Goal: Task Accomplishment & Management: Complete application form

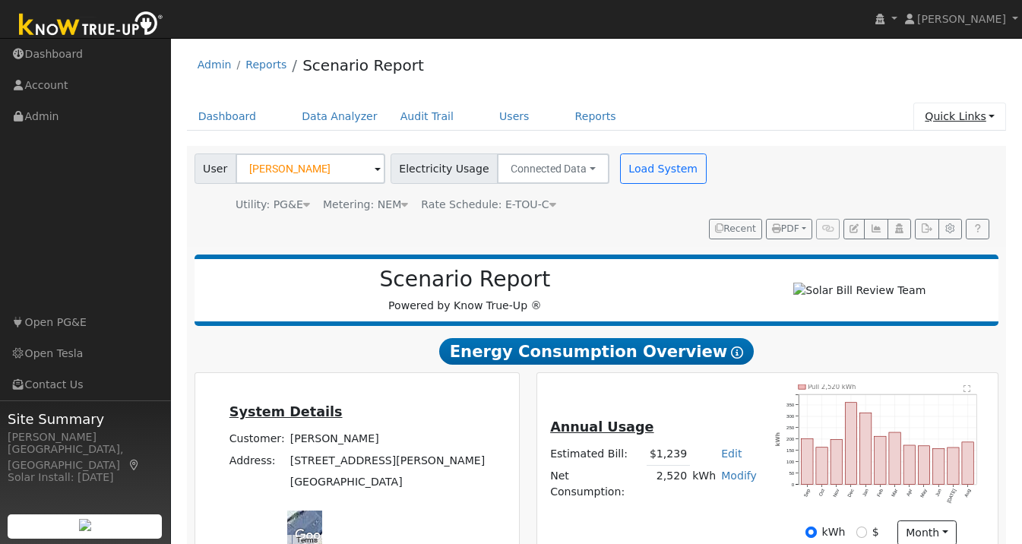
click at [988, 103] on link "Quick Links" at bounding box center [959, 117] width 93 height 28
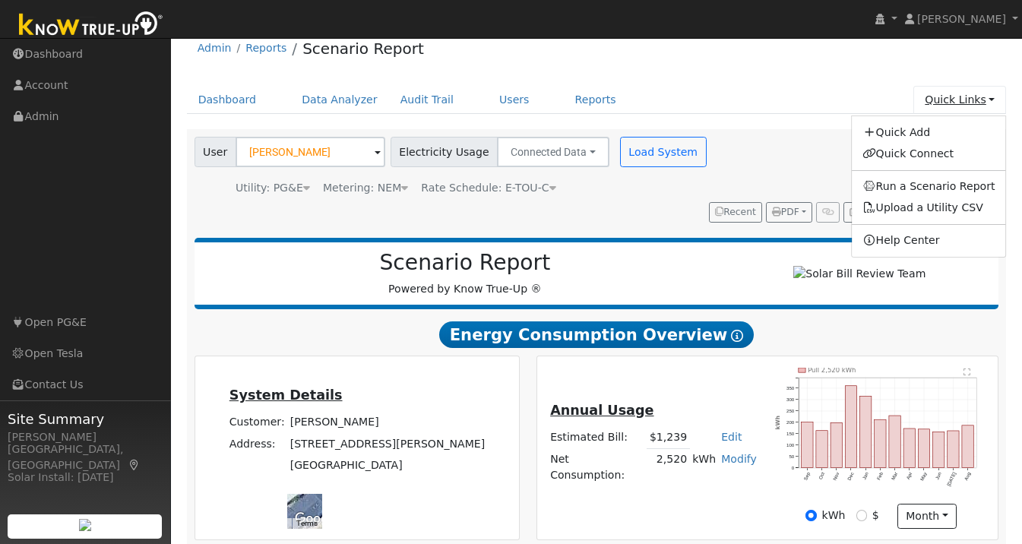
scroll to position [17, 0]
click at [931, 152] on link "Quick Connect" at bounding box center [929, 153] width 154 height 21
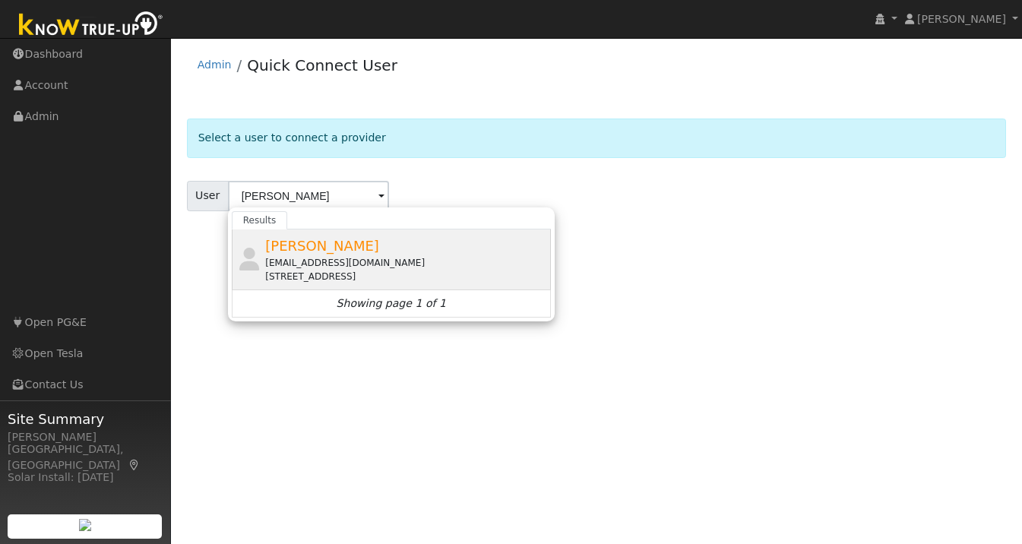
click at [312, 252] on span "[PERSON_NAME]" at bounding box center [322, 246] width 114 height 16
type input "[PERSON_NAME]"
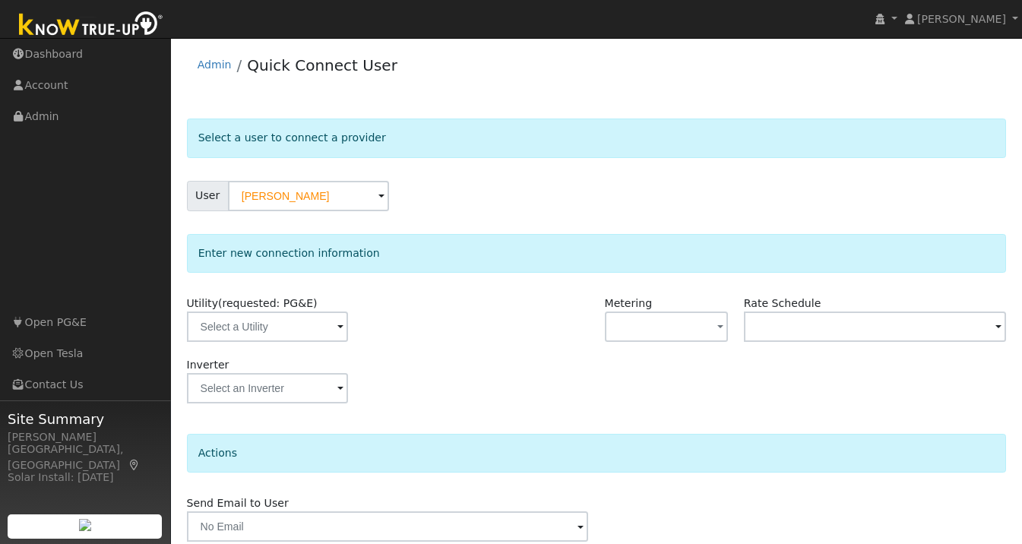
click at [337, 328] on span at bounding box center [340, 327] width 6 height 17
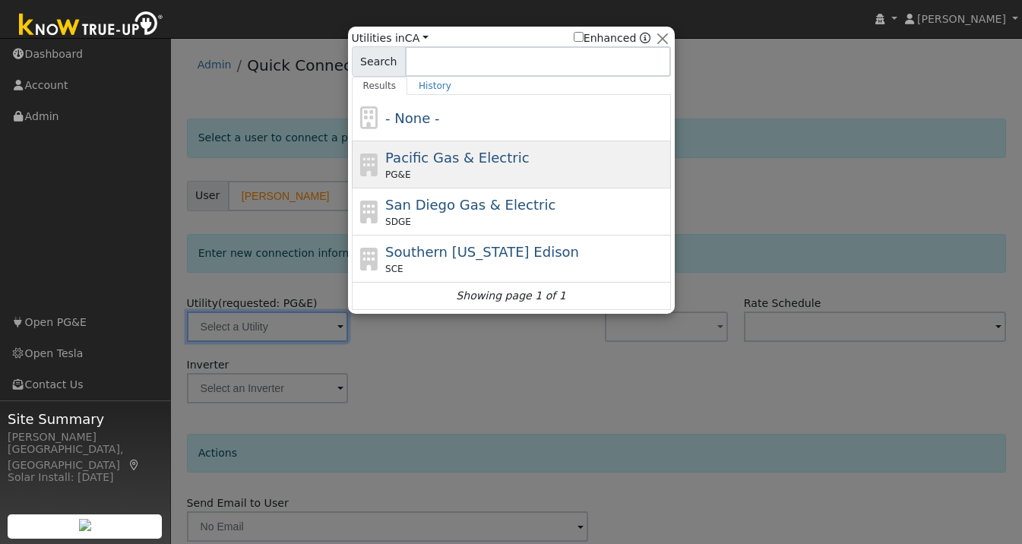
click at [451, 169] on div "PG&E" at bounding box center [526, 175] width 282 height 14
type input "PG&E"
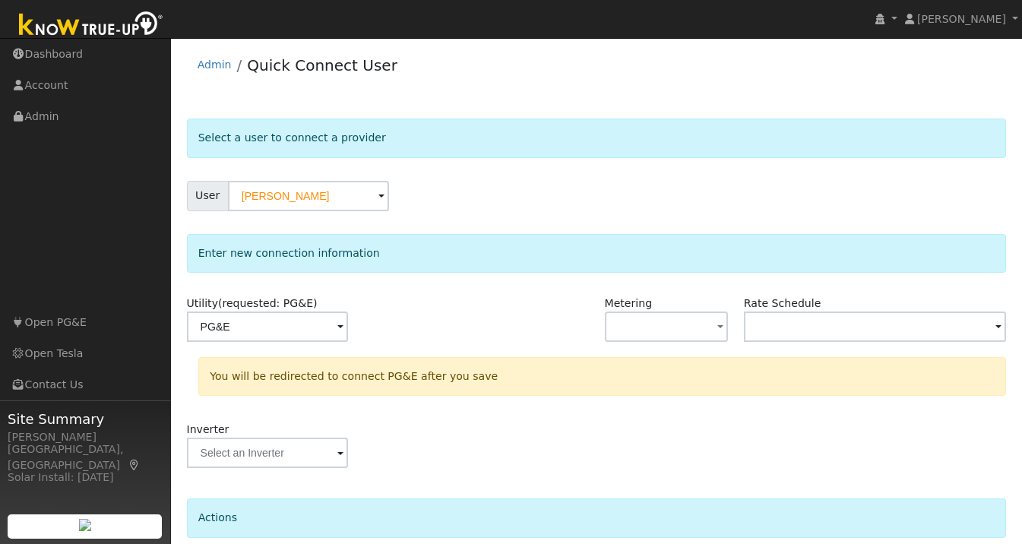
scroll to position [126, 0]
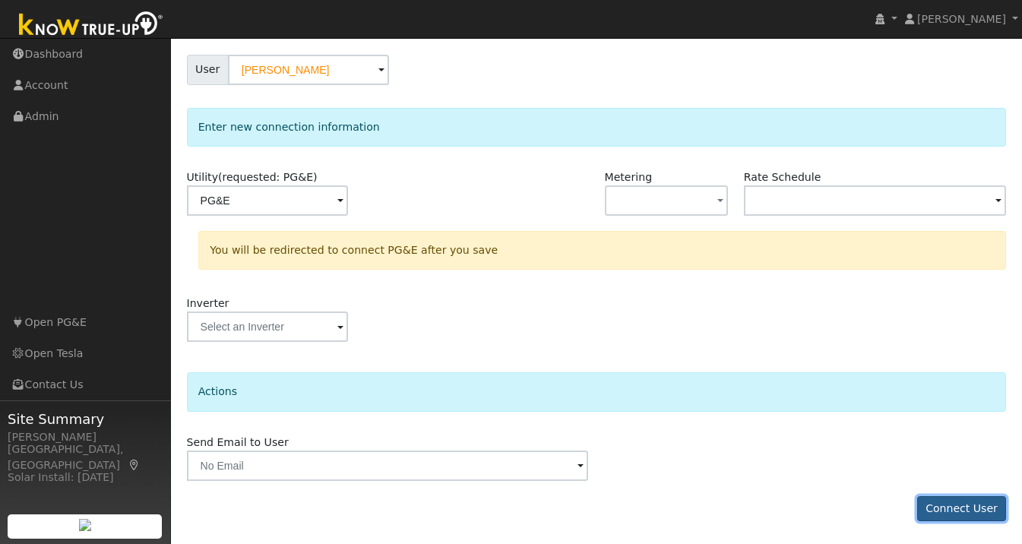
click at [950, 516] on button "Connect User" at bounding box center [962, 509] width 90 height 26
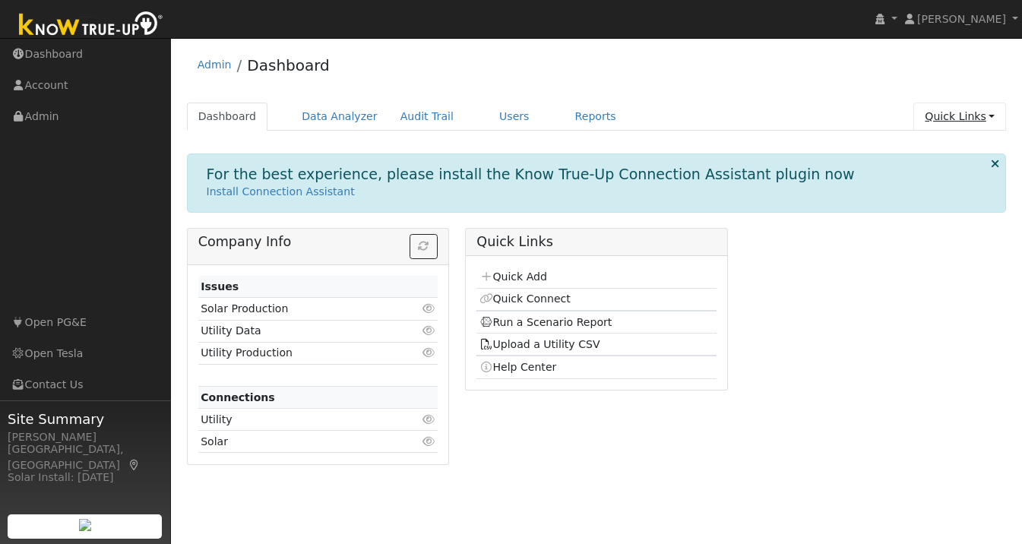
click at [967, 116] on link "Quick Links" at bounding box center [959, 117] width 93 height 28
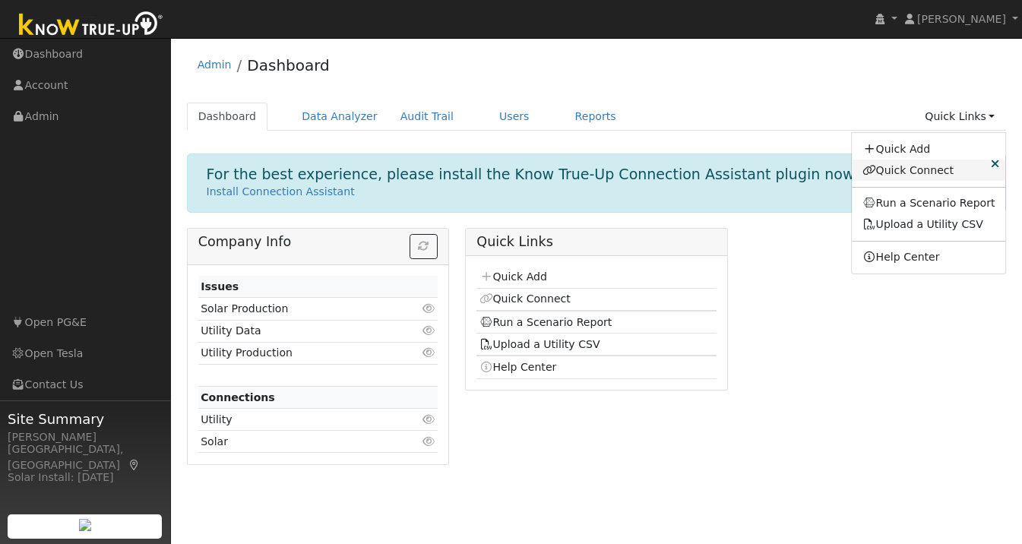
click at [933, 168] on link "Quick Connect" at bounding box center [929, 170] width 154 height 21
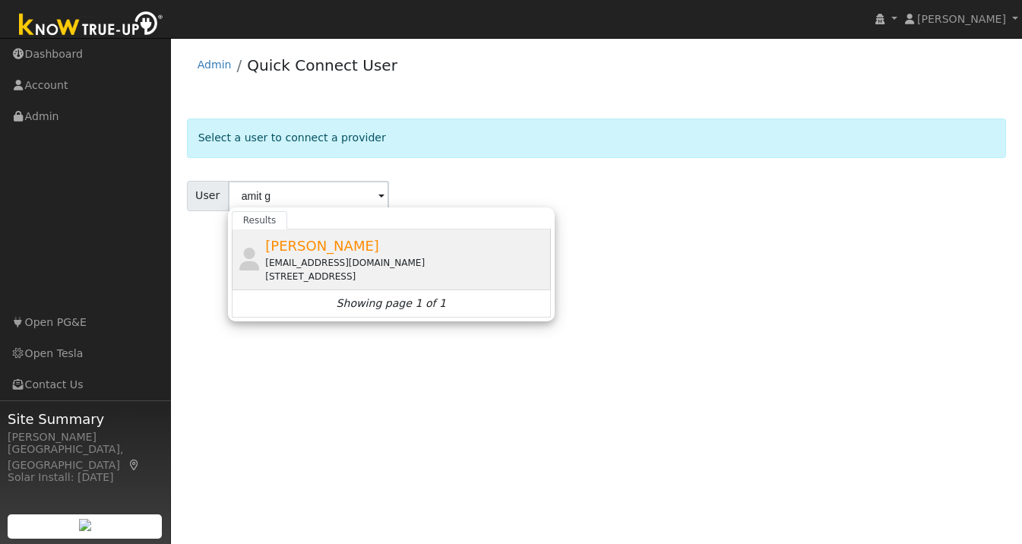
click at [284, 259] on div "[EMAIL_ADDRESS][DOMAIN_NAME]" at bounding box center [406, 263] width 282 height 14
type input "[PERSON_NAME]"
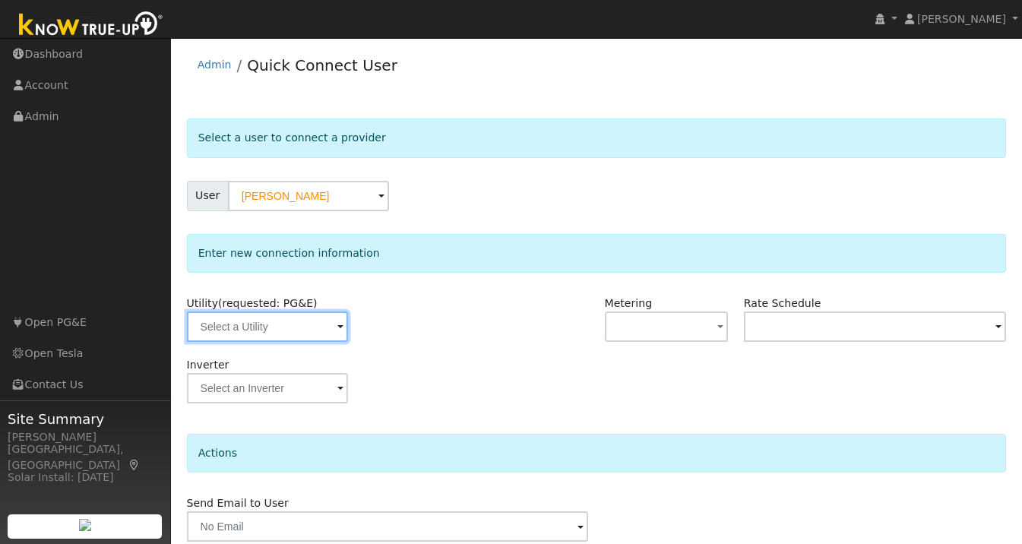
click at [310, 327] on input "text" at bounding box center [267, 327] width 161 height 30
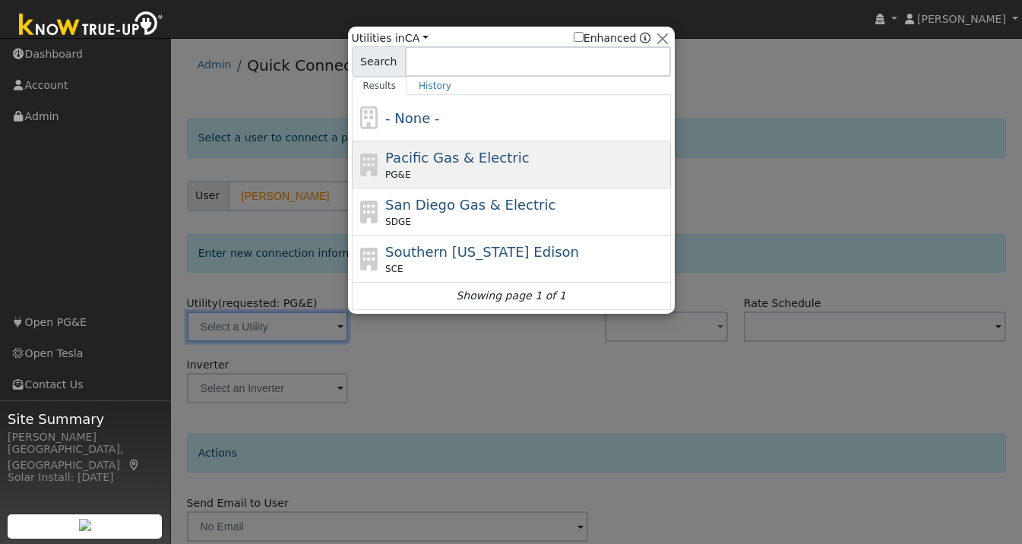
click at [474, 160] on span "Pacific Gas & Electric" at bounding box center [457, 158] width 144 height 16
type input "PG&E"
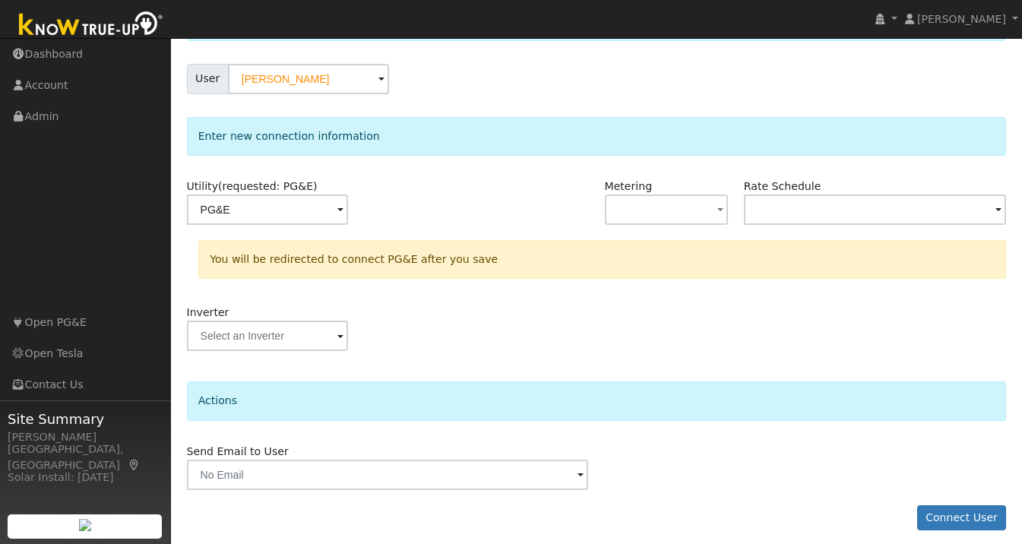
scroll to position [126, 0]
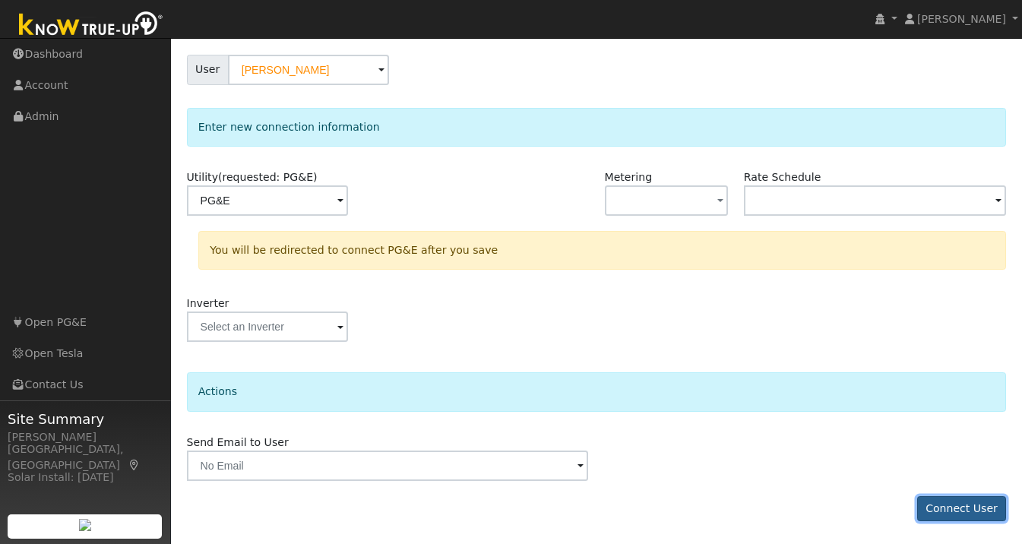
click at [964, 511] on button "Connect User" at bounding box center [962, 509] width 90 height 26
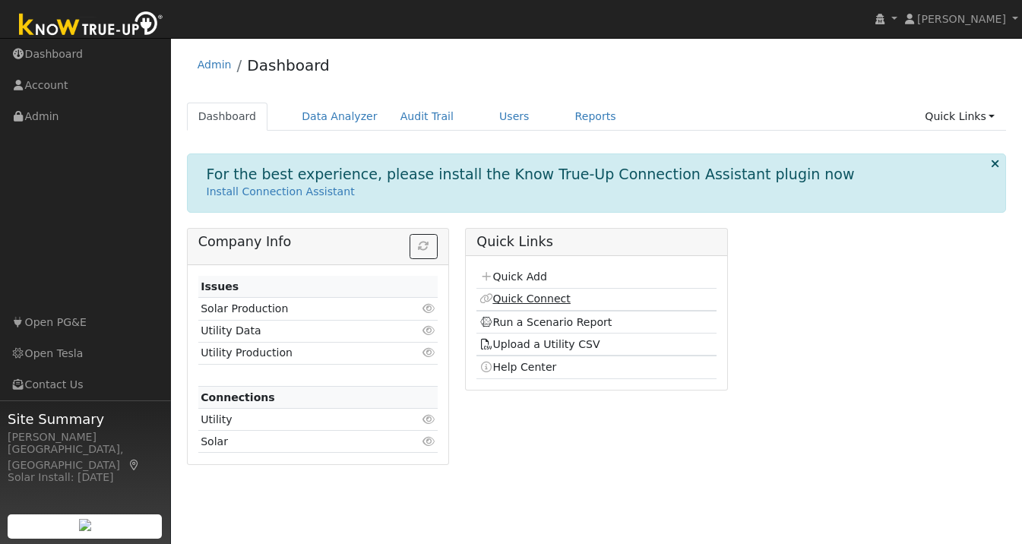
click at [514, 296] on link "Quick Connect" at bounding box center [524, 299] width 91 height 12
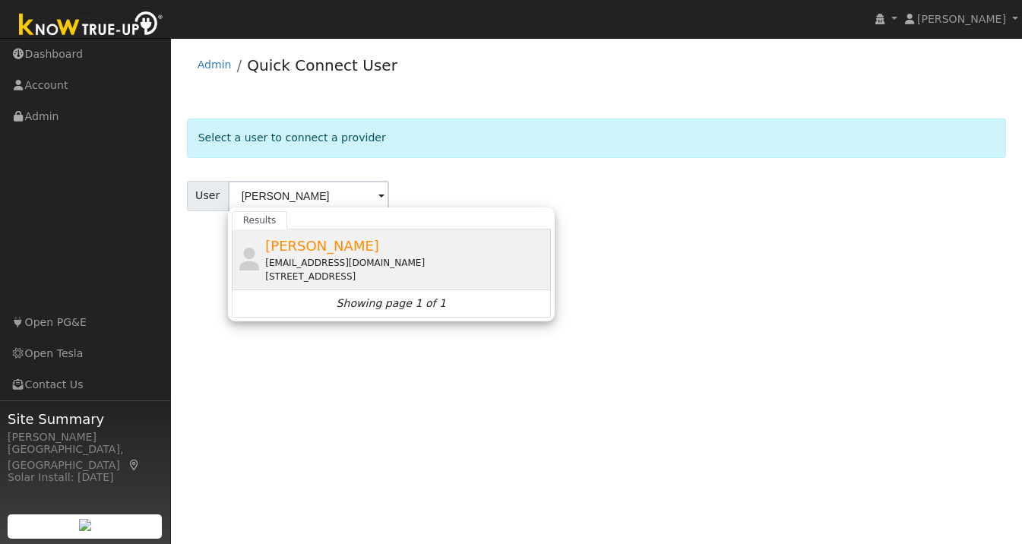
click at [283, 261] on div "[EMAIL_ADDRESS][DOMAIN_NAME]" at bounding box center [406, 263] width 282 height 14
type input "[PERSON_NAME]"
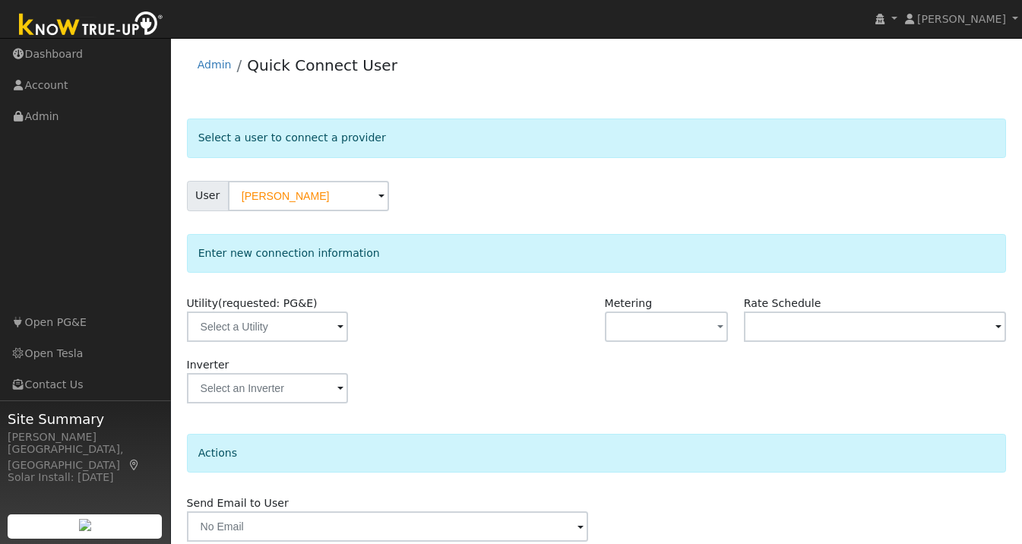
click at [337, 327] on span at bounding box center [340, 327] width 6 height 17
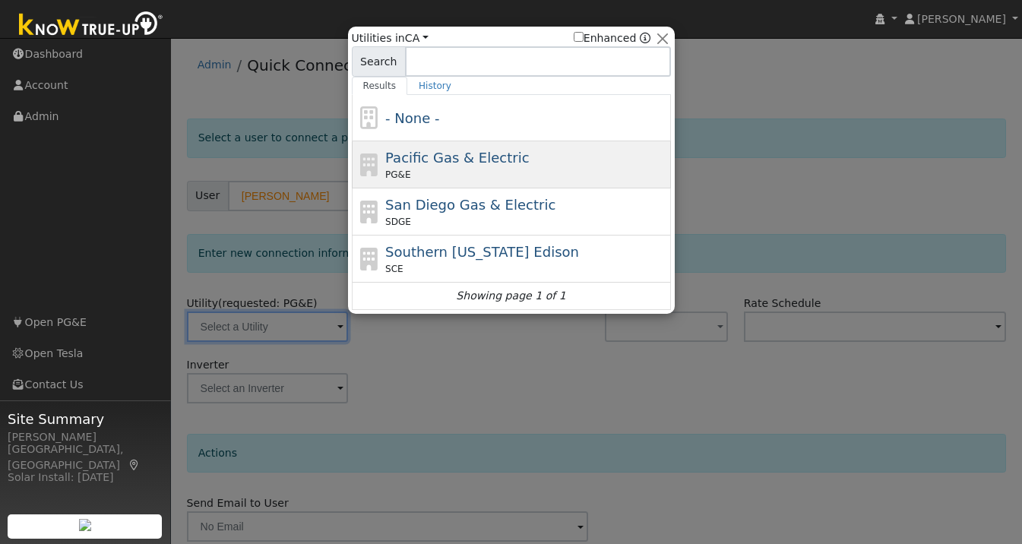
click at [450, 167] on div "Pacific Gas & Electric PG&E" at bounding box center [526, 164] width 282 height 34
type input "PG&E"
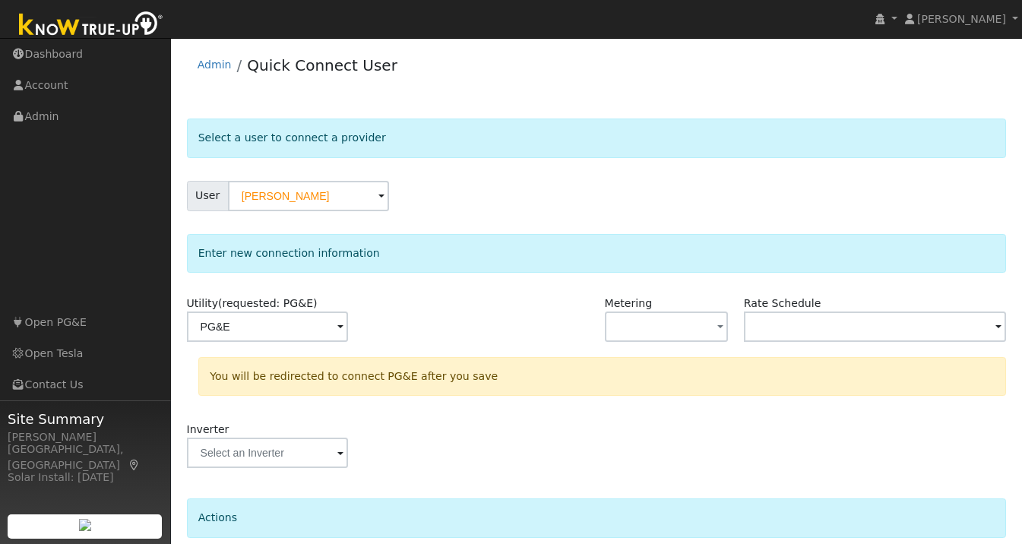
scroll to position [126, 0]
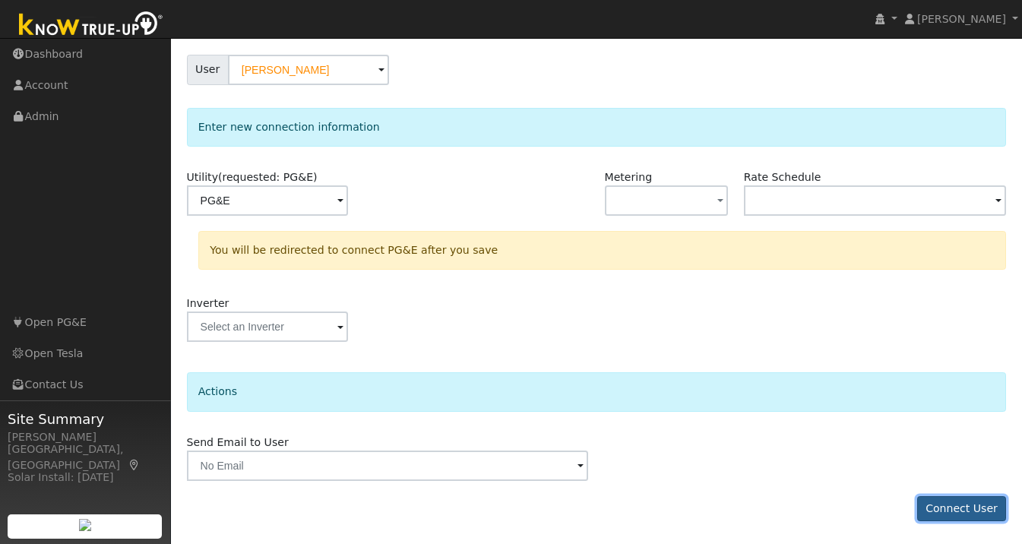
click at [950, 507] on button "Connect User" at bounding box center [962, 509] width 90 height 26
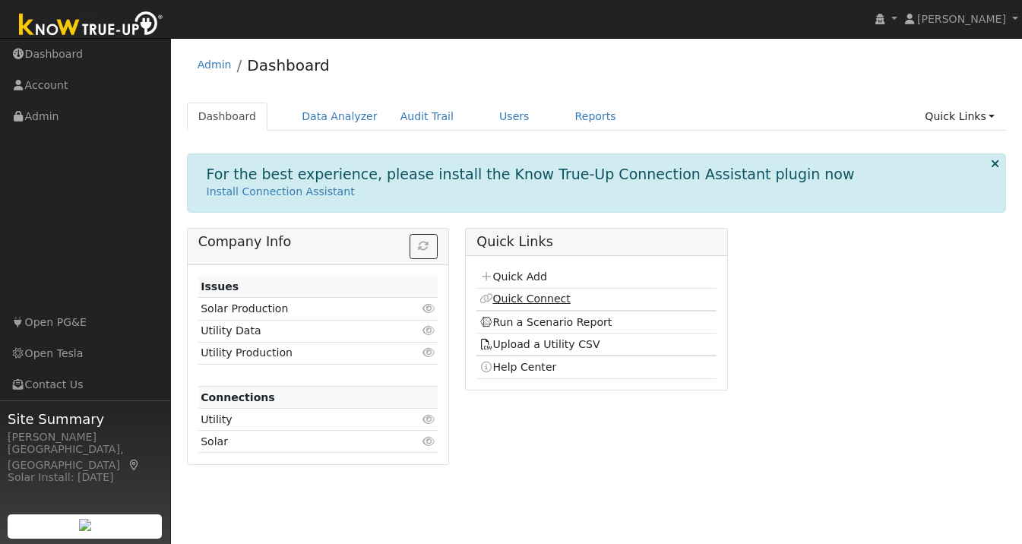
click at [531, 296] on link "Quick Connect" at bounding box center [524, 299] width 91 height 12
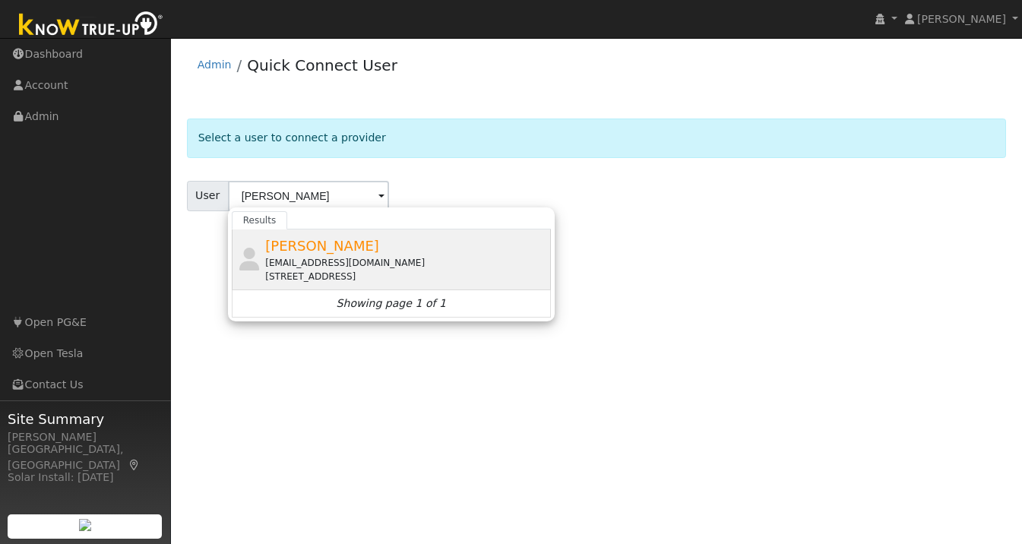
click at [294, 242] on span "[PERSON_NAME]" at bounding box center [322, 246] width 114 height 16
type input "[PERSON_NAME]"
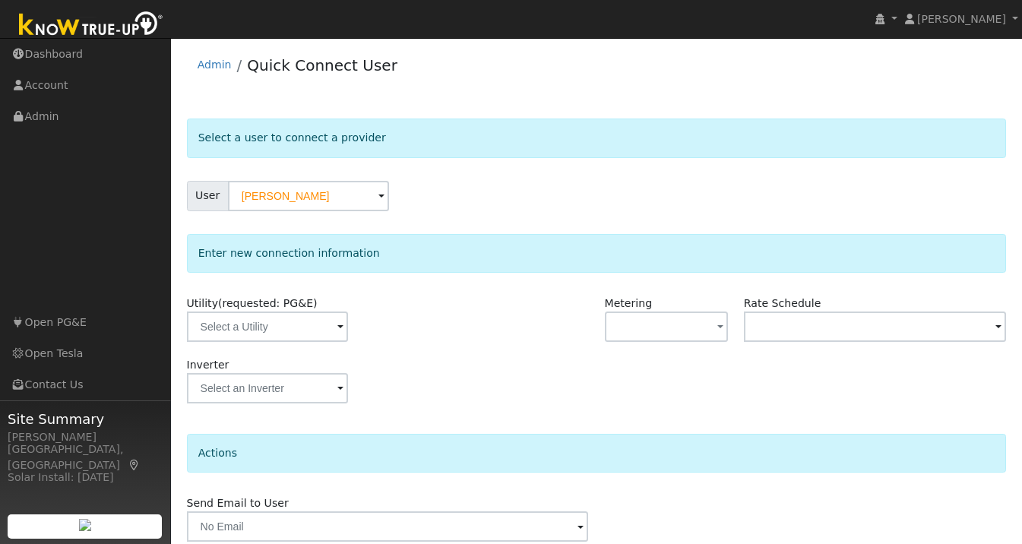
click at [337, 328] on span at bounding box center [340, 327] width 6 height 17
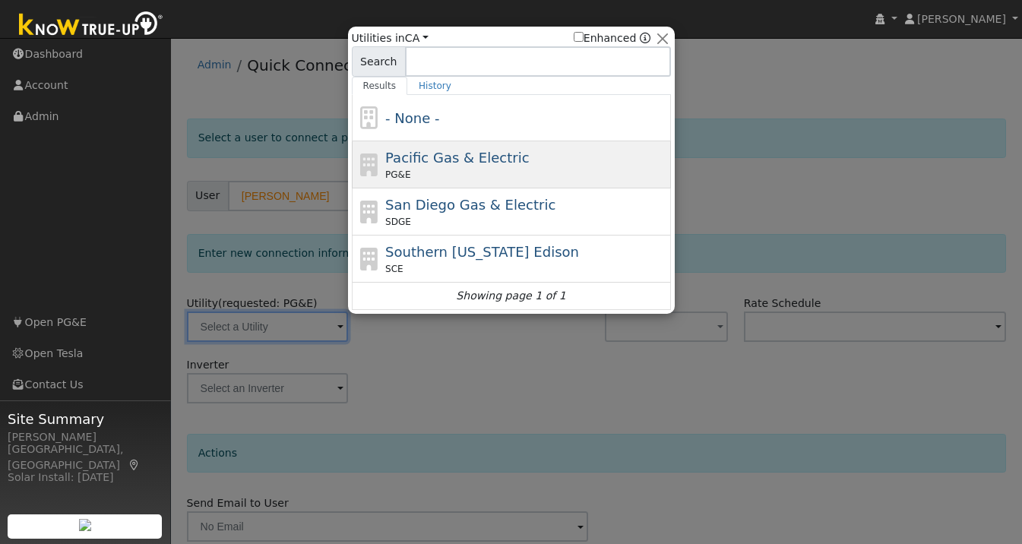
click at [474, 164] on span "Pacific Gas & Electric" at bounding box center [457, 158] width 144 height 16
type input "PG&E"
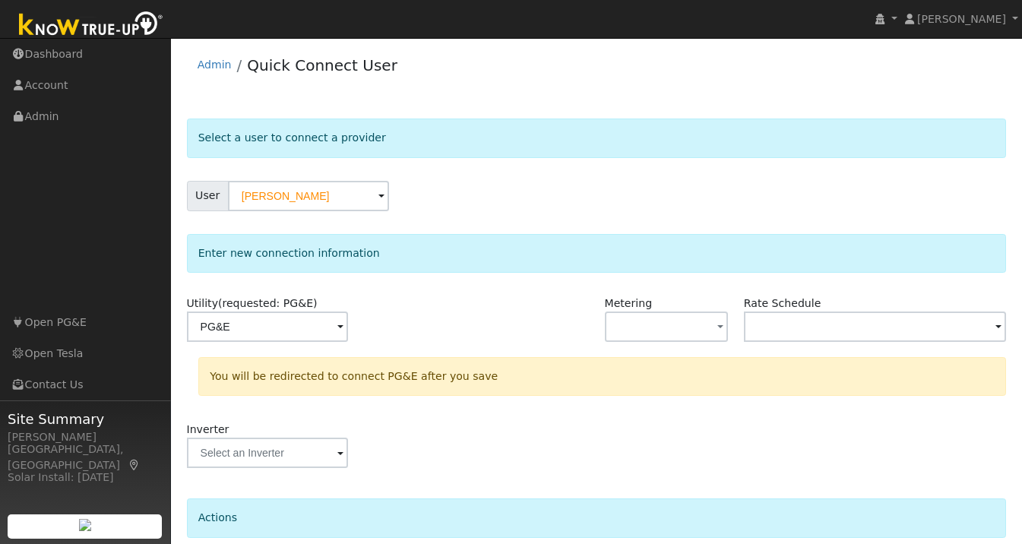
scroll to position [126, 0]
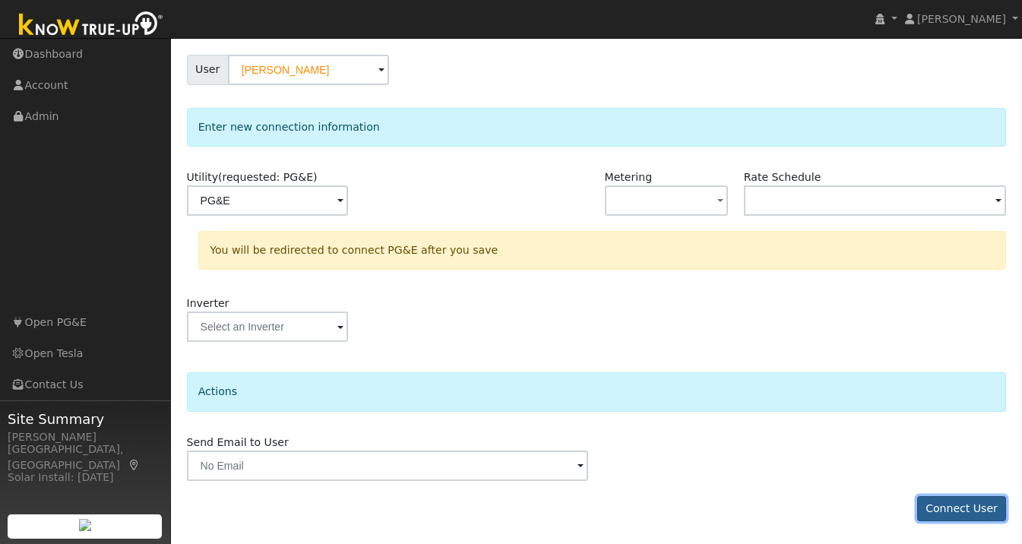
click at [944, 513] on button "Connect User" at bounding box center [962, 509] width 90 height 26
